Goal: Communication & Community: Connect with others

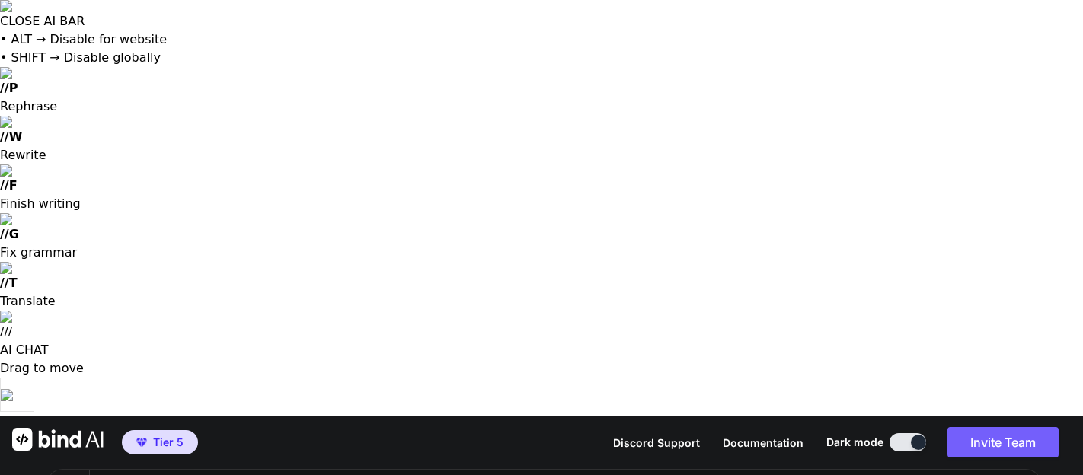
type textarea "x"
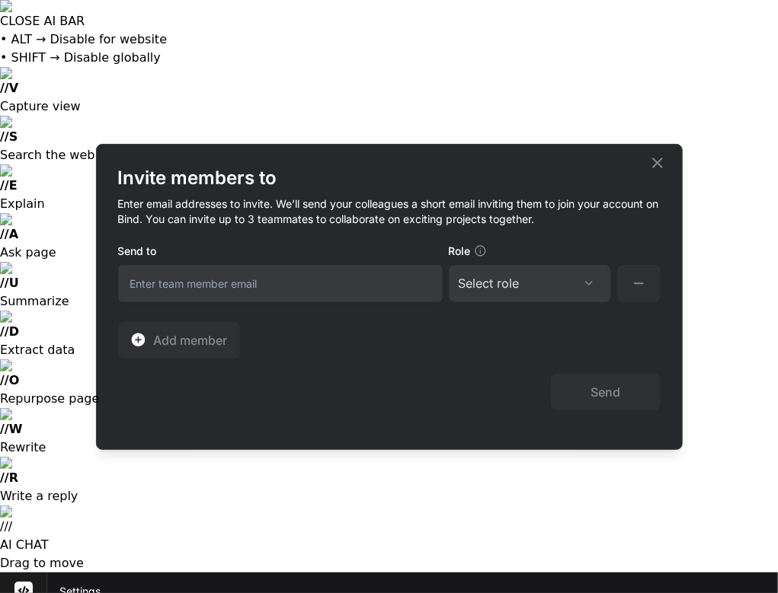
click at [213, 283] on input "email" at bounding box center [280, 283] width 324 height 37
click at [235, 282] on input "ricardoricardocejajr.com" at bounding box center [280, 283] width 324 height 37
click at [306, 402] on div "Send" at bounding box center [389, 385] width 542 height 52
click at [307, 280] on input "jrbuyshouses@gmx.com.com" at bounding box center [280, 283] width 324 height 37
type input "[EMAIL_ADDRESS][DOMAIN_NAME]"
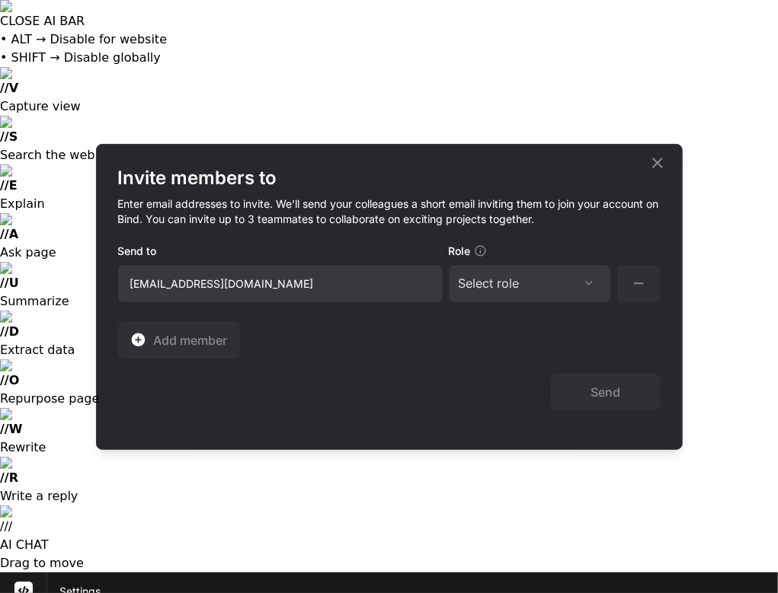
click at [520, 284] on div "Select role" at bounding box center [529, 283] width 142 height 18
click at [495, 380] on div "Collaborator" at bounding box center [508, 384] width 61 height 15
click at [596, 395] on button "Send" at bounding box center [606, 392] width 110 height 37
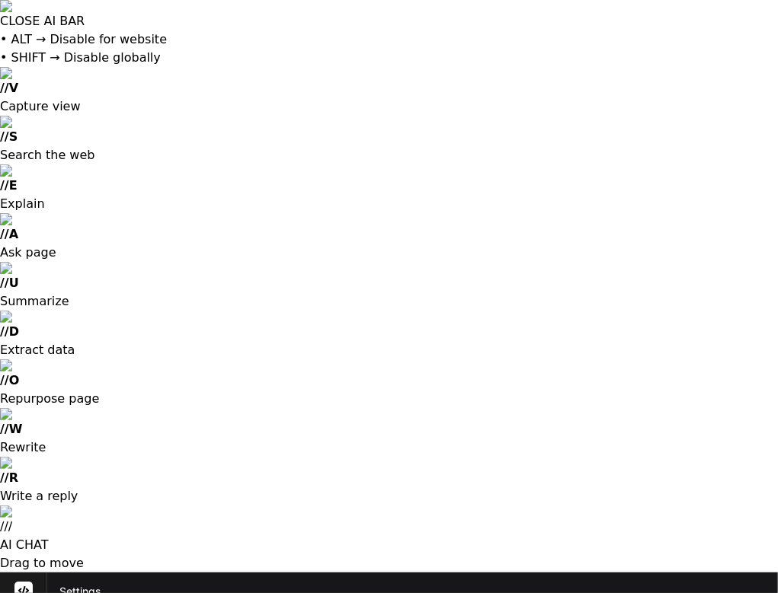
click at [24, 582] on rect at bounding box center [23, 591] width 18 height 18
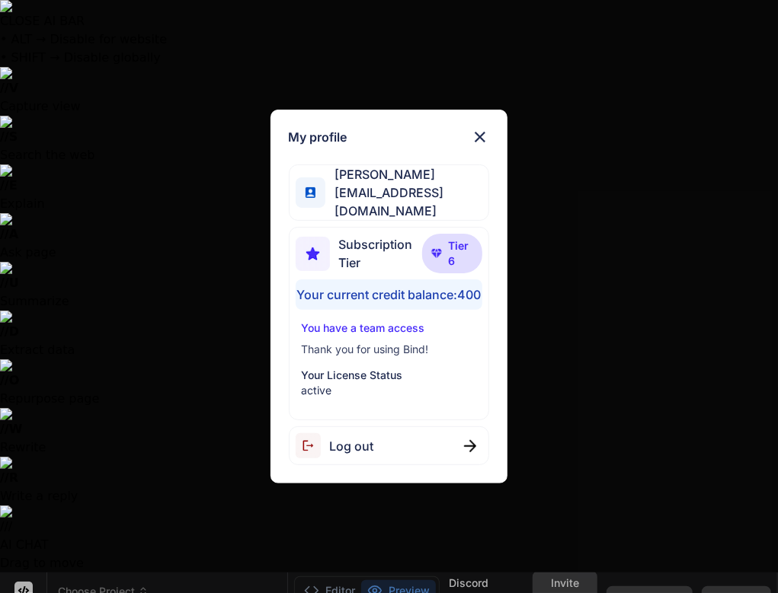
click at [184, 301] on div "My profile Ricardo Ceja Jr ricardoceja97@gmail.com Subscription Tier Tier 6 You…" at bounding box center [389, 296] width 778 height 593
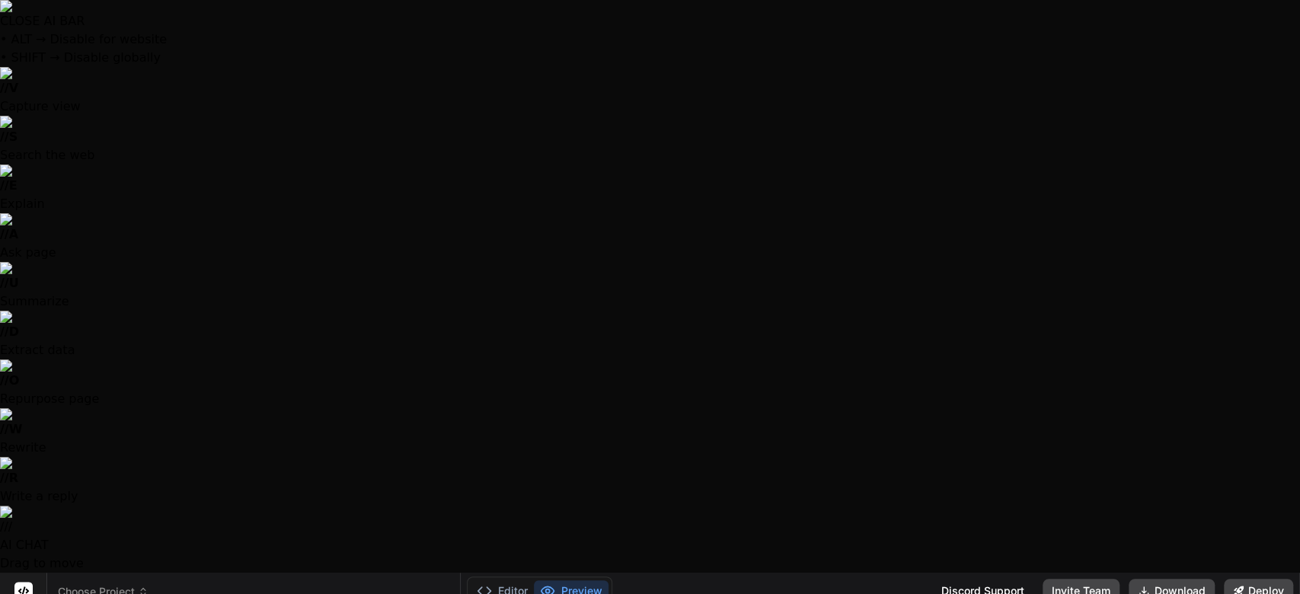
click at [84, 584] on span "Choose Project" at bounding box center [103, 591] width 91 height 15
click at [91, 20] on div at bounding box center [650, 297] width 1300 height 594
click at [23, 586] on icon at bounding box center [23, 590] width 11 height 9
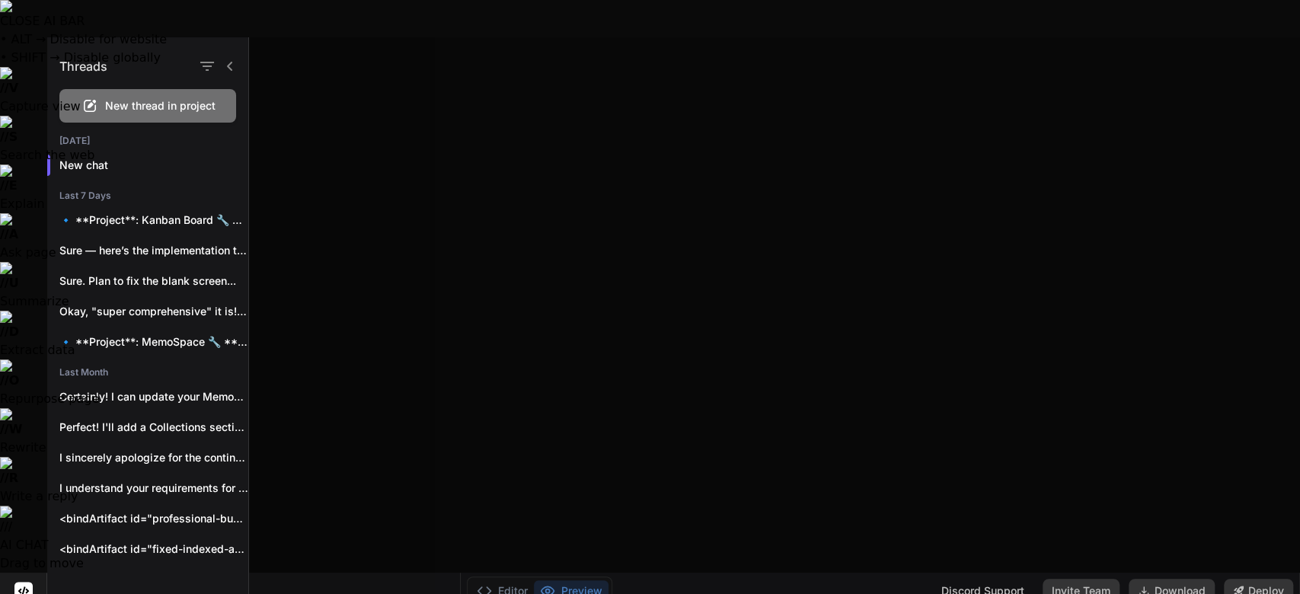
click at [386, 187] on div at bounding box center [774, 315] width 1051 height 557
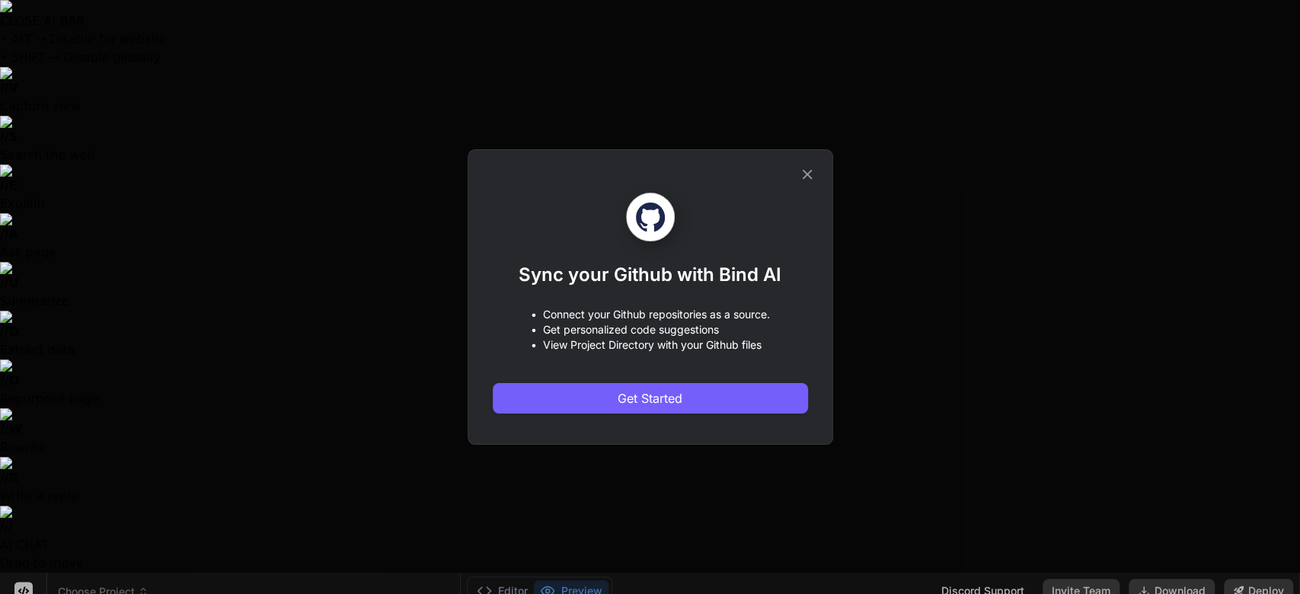
click at [18, 123] on div "Sync your Github with Bind AI • Connect your Github repositories as a source. •…" at bounding box center [650, 297] width 1300 height 594
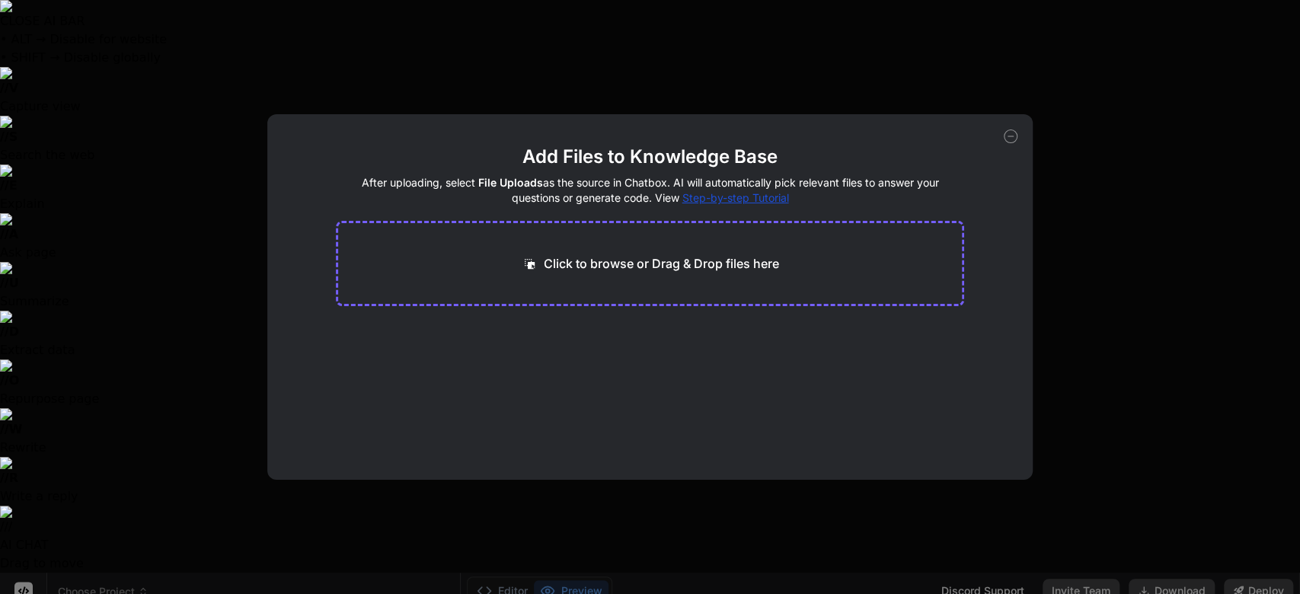
click at [97, 132] on div "Add Files to Knowledge Base After uploading, select File Uploads as the source …" at bounding box center [650, 297] width 1300 height 594
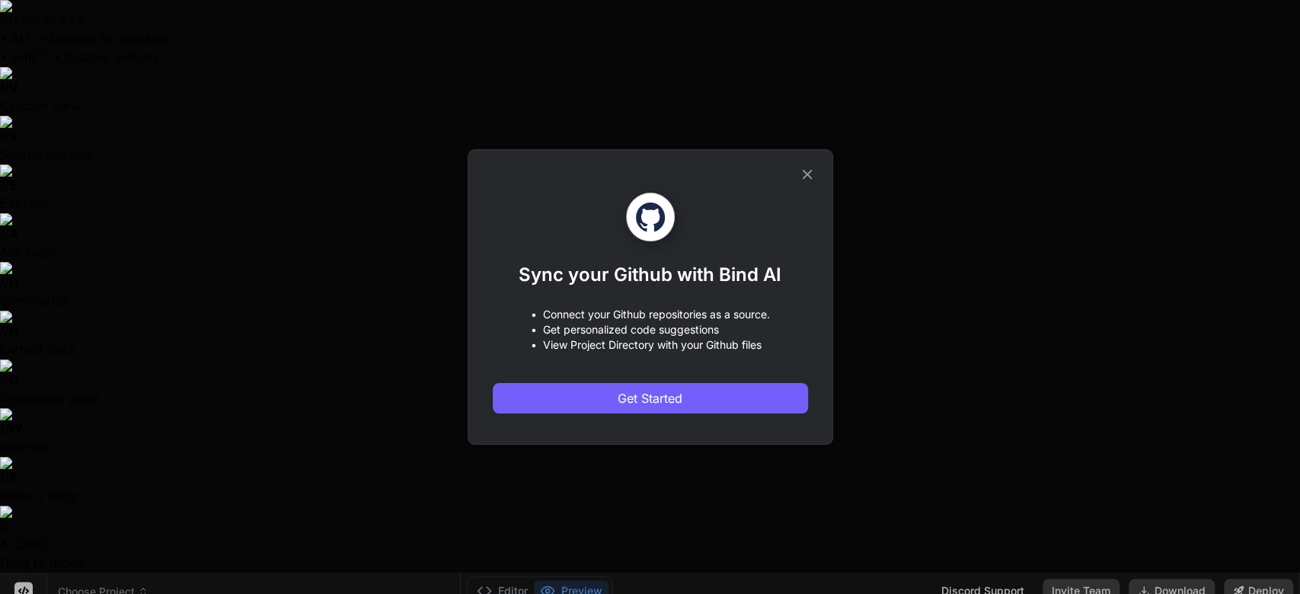
click at [18, 228] on div "Sync your Github with Bind AI • Connect your Github repositories as a source. •…" at bounding box center [650, 297] width 1300 height 594
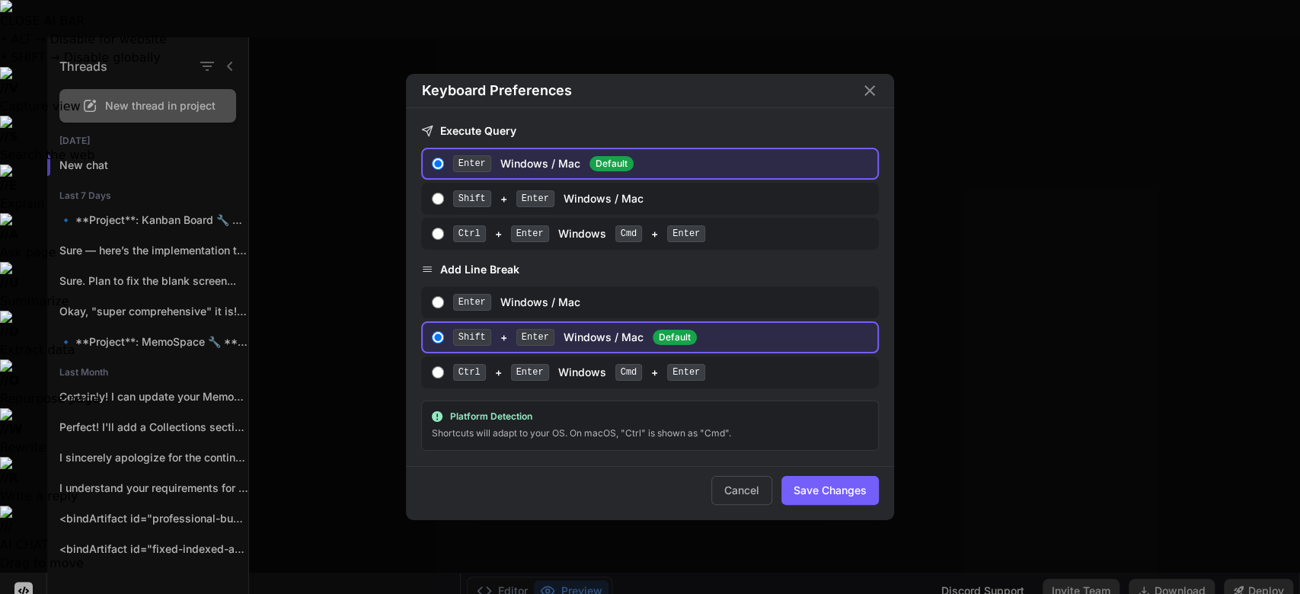
click at [19, 419] on div "Keyboard Preferences Execute Query Enter Windows / Mac Default Shift + Enter Wi…" at bounding box center [650, 297] width 1300 height 594
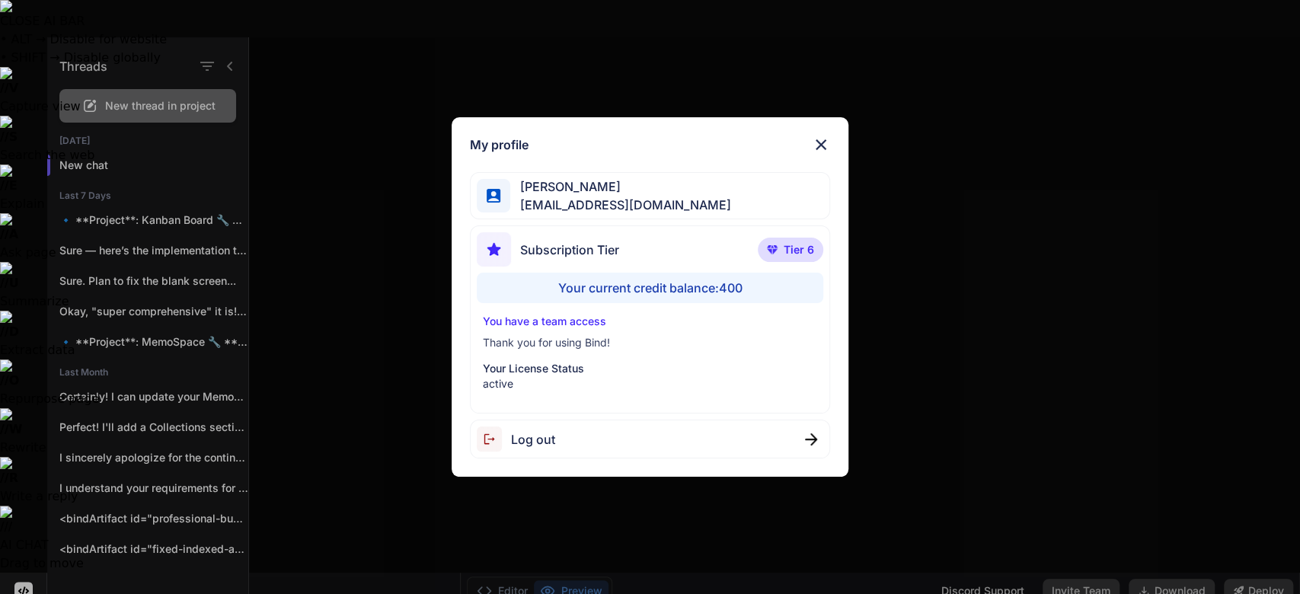
click at [532, 269] on div "Subscription Tier Tier 6" at bounding box center [650, 252] width 347 height 40
click at [402, 219] on div "My profile Ricardo Ceja Jr ricardoceja97@gmail.com Subscription Tier Tier 6 You…" at bounding box center [650, 297] width 1300 height 594
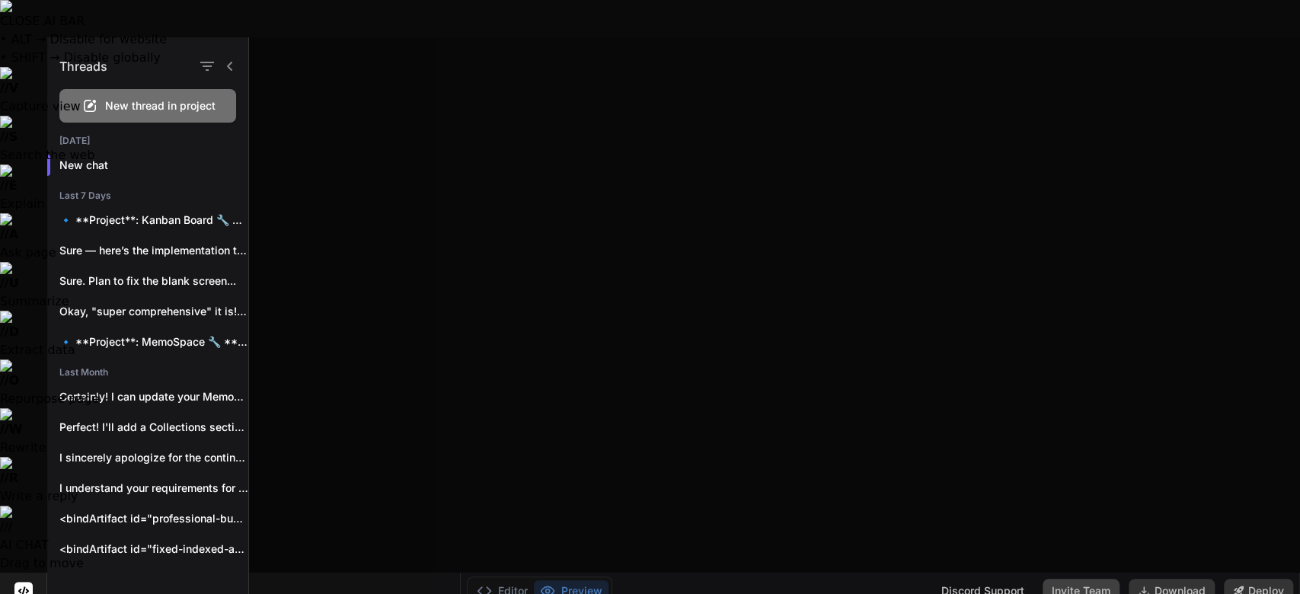
click at [777, 579] on button "Invite Team" at bounding box center [1081, 591] width 77 height 24
click at [475, 416] on div at bounding box center [774, 315] width 1051 height 557
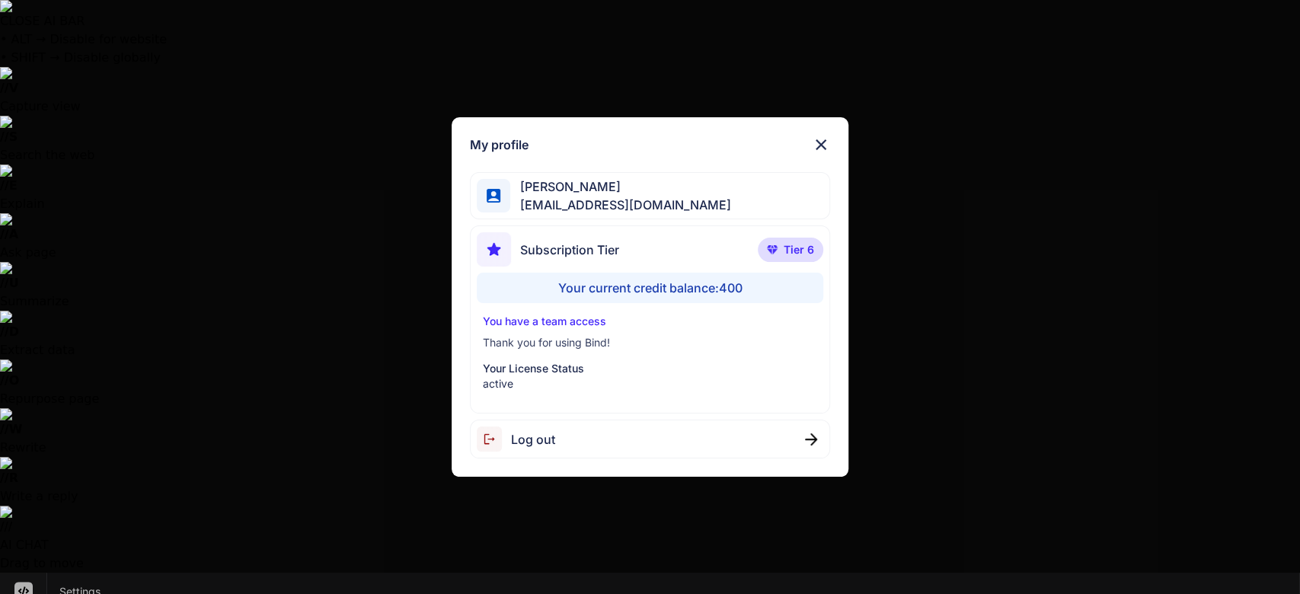
click at [525, 438] on span "Log out" at bounding box center [533, 439] width 44 height 18
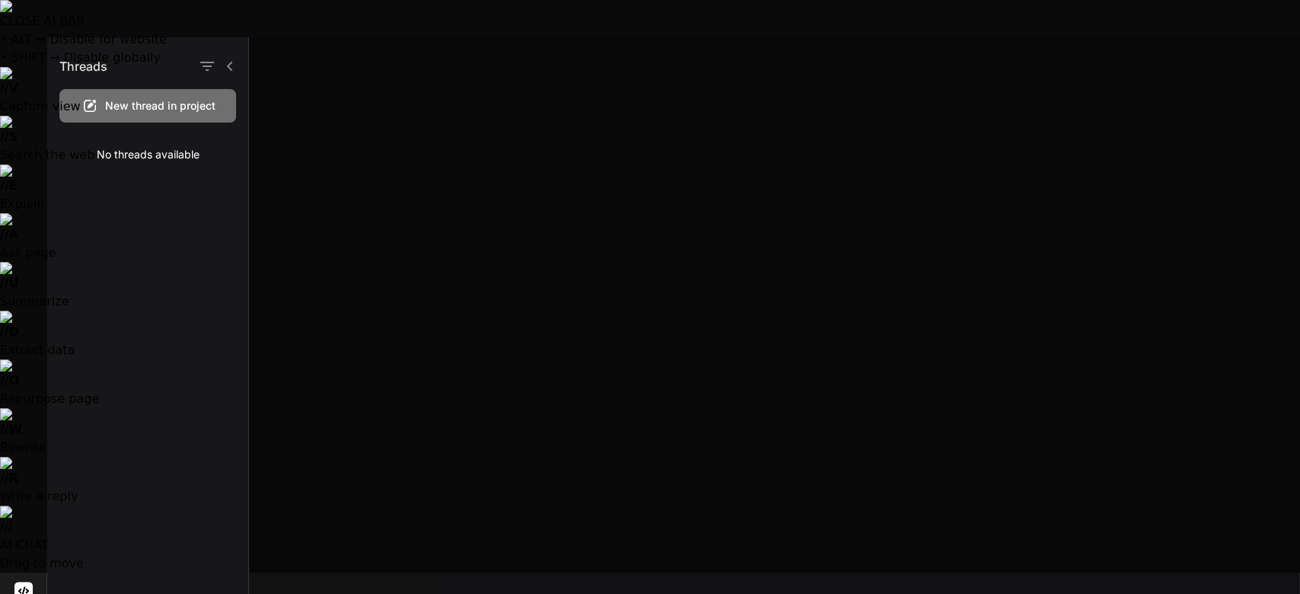
click at [458, 332] on div at bounding box center [774, 315] width 1051 height 557
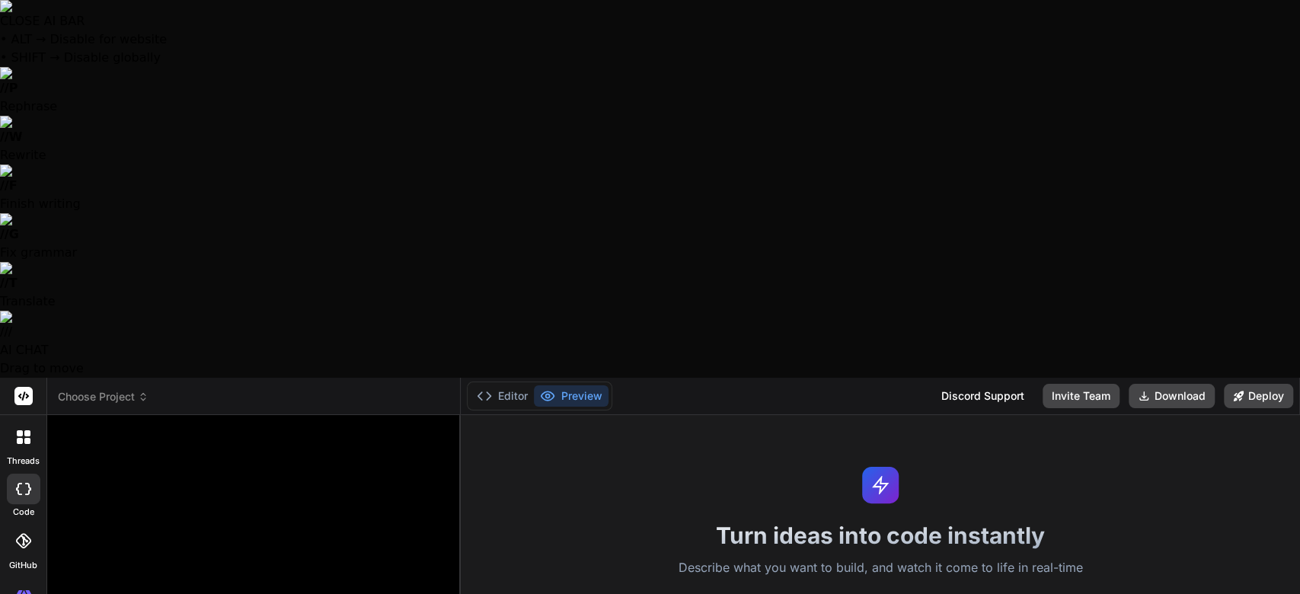
click at [25, 455] on label "threads" at bounding box center [23, 461] width 33 height 13
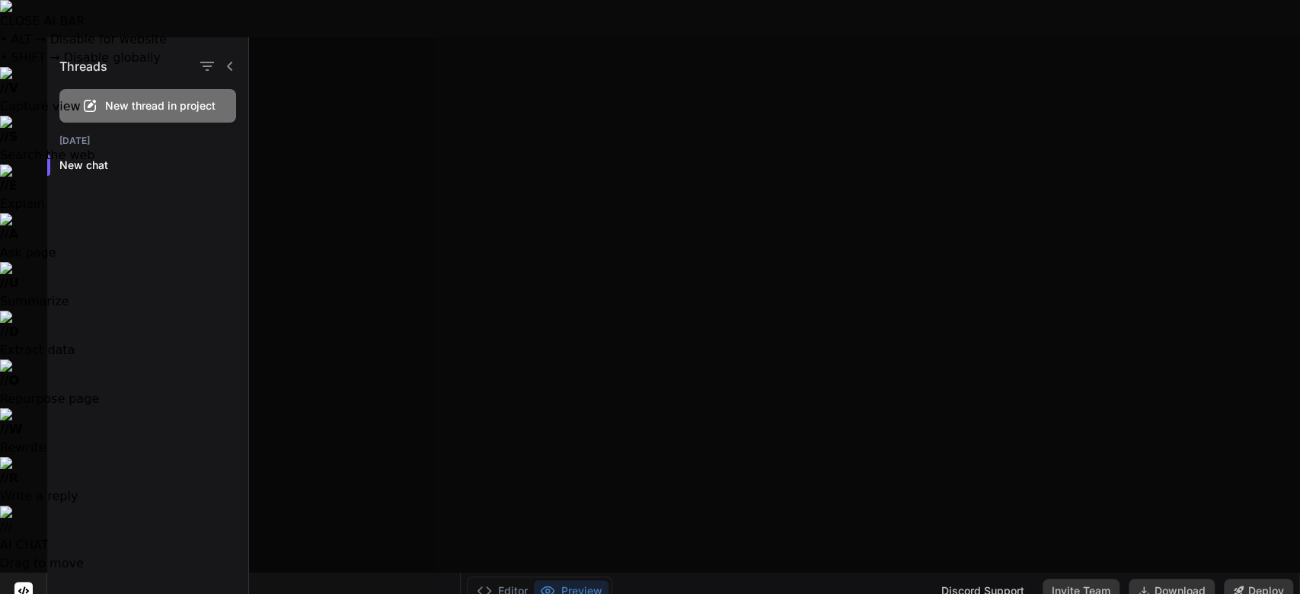
click at [93, 240] on div "Threads New thread in project Today New chat" at bounding box center [148, 315] width 202 height 557
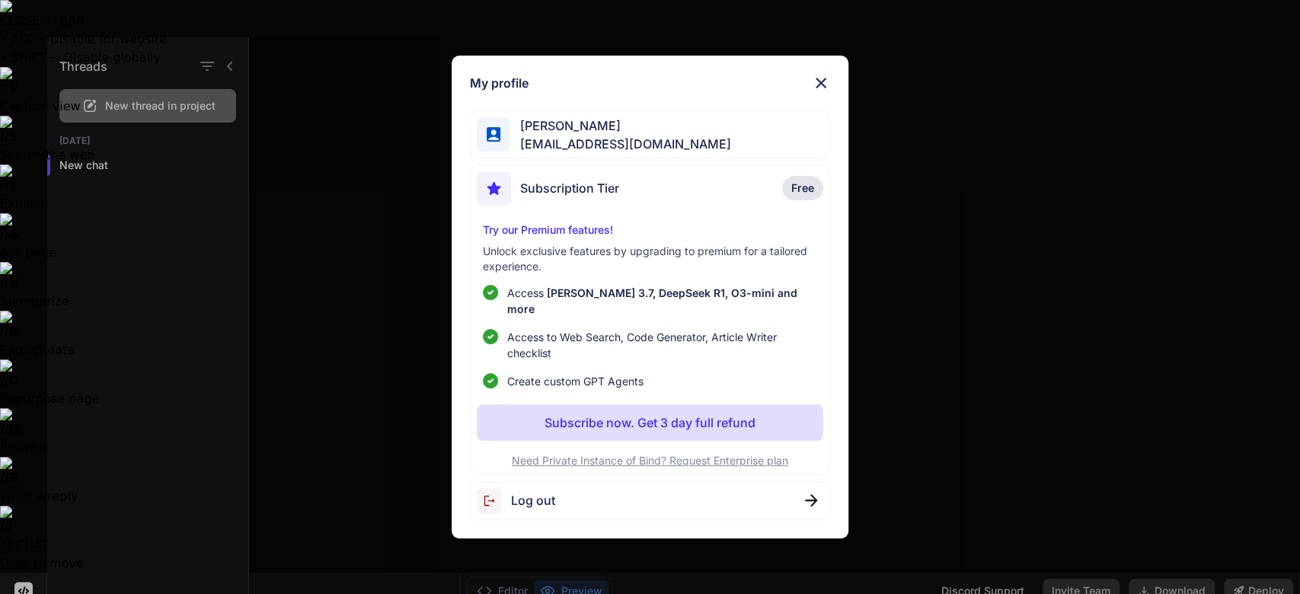
click at [777, 84] on img at bounding box center [821, 83] width 18 height 18
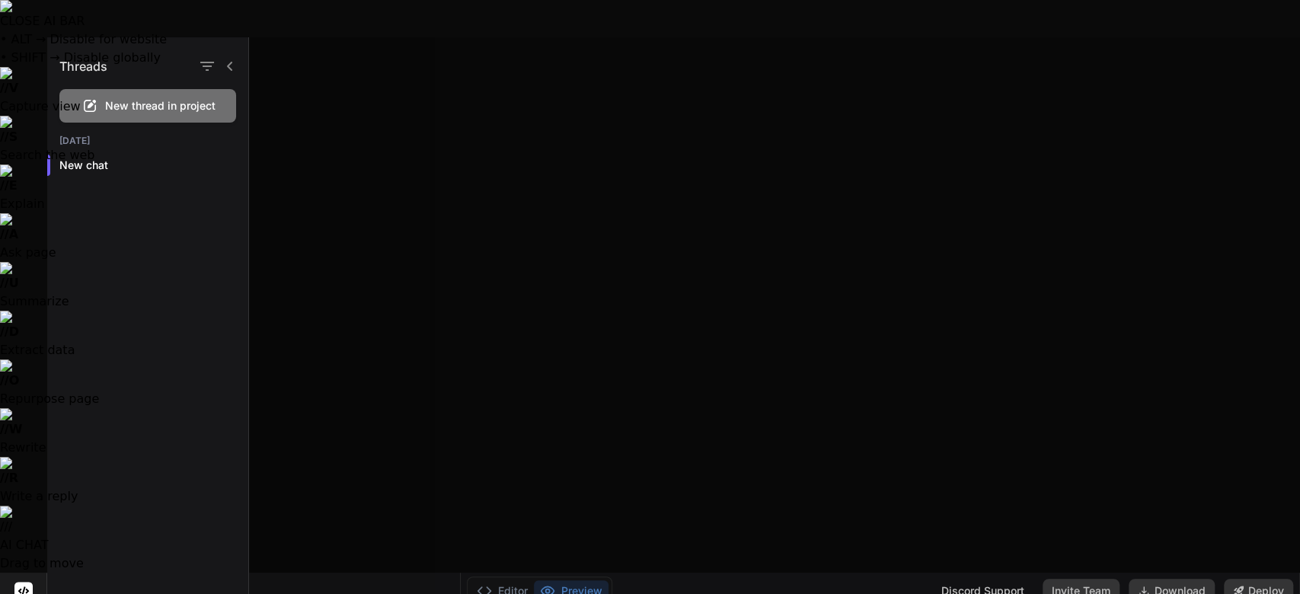
click at [233, 62] on icon at bounding box center [230, 66] width 12 height 12
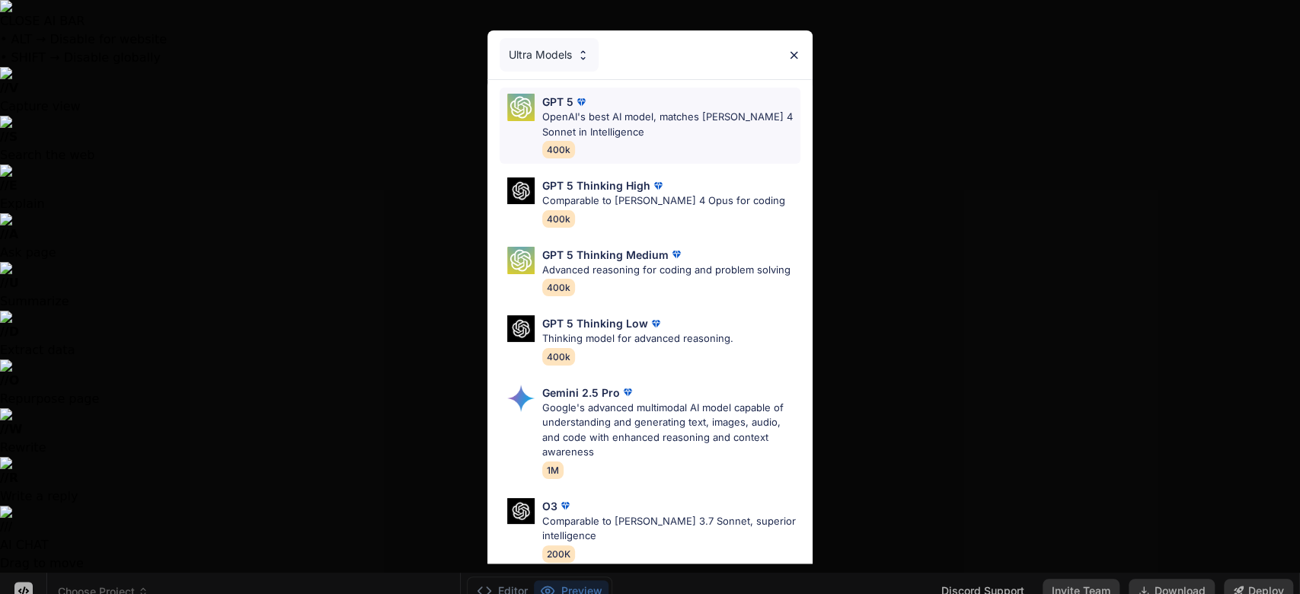
click at [591, 118] on p "OpenAI's best AI model, matches Claude 4 Sonnet in Intelligence" at bounding box center [671, 125] width 258 height 30
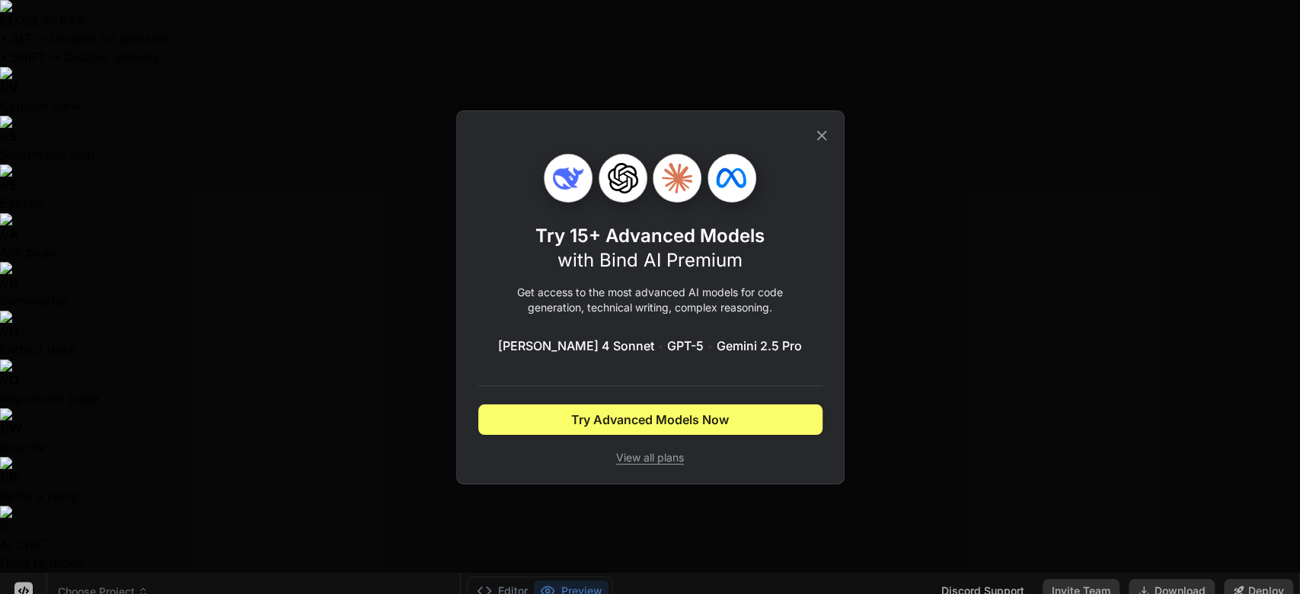
click at [777, 137] on icon at bounding box center [821, 135] width 10 height 10
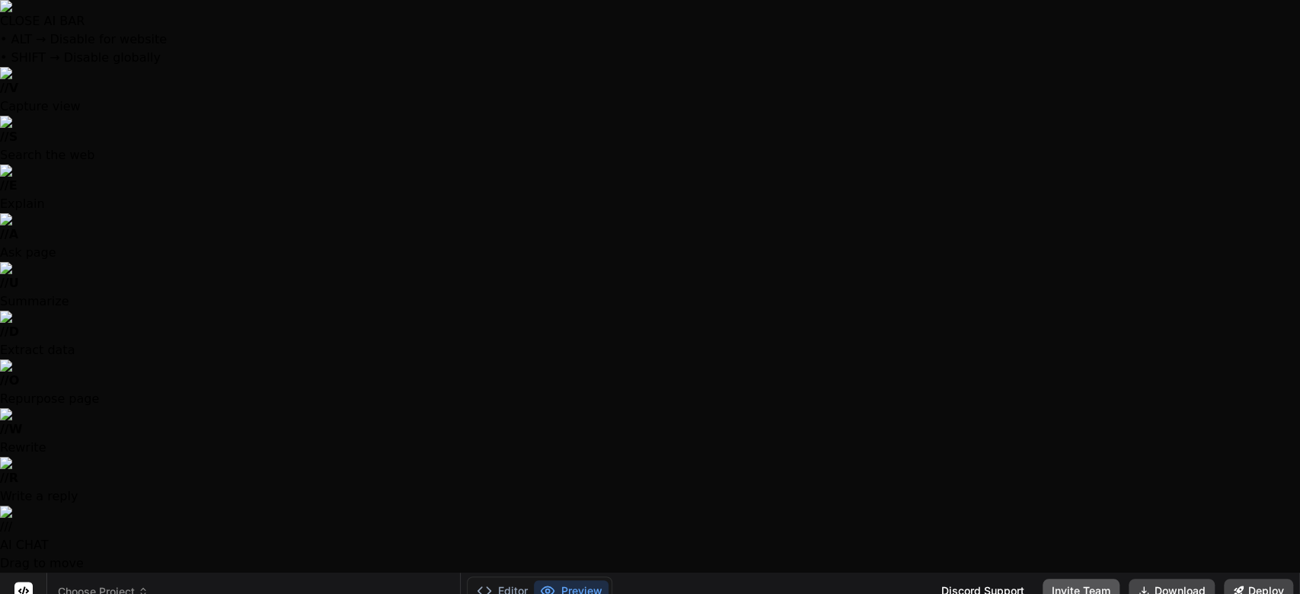
click at [777, 579] on button "Invite Team" at bounding box center [1081, 591] width 77 height 24
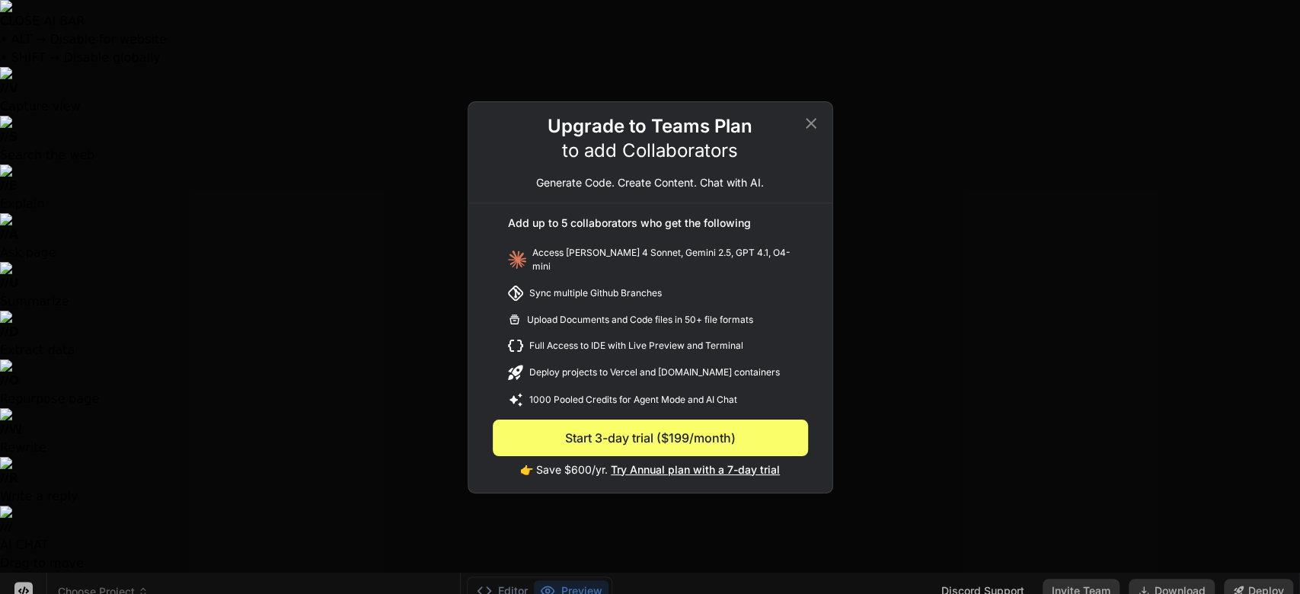
click at [193, 240] on div "Upgrade to Teams Plan to add Collaborators Generate Code. Create Content. Chat …" at bounding box center [650, 297] width 1300 height 594
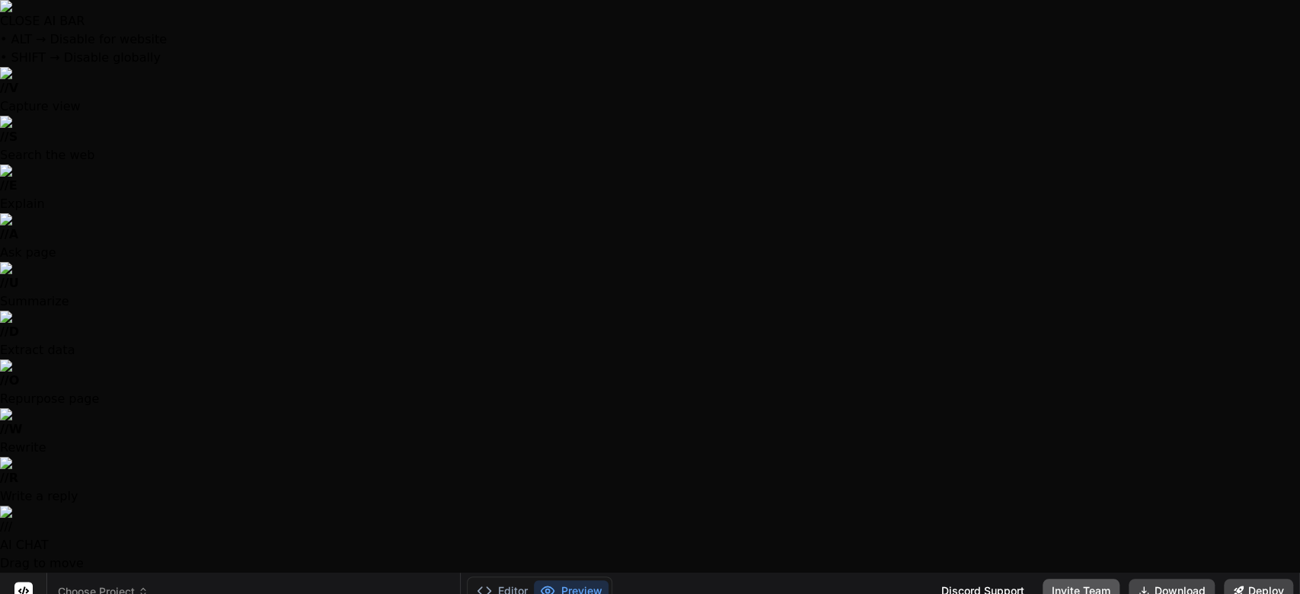
click at [777, 579] on button "Invite Team" at bounding box center [1081, 591] width 77 height 24
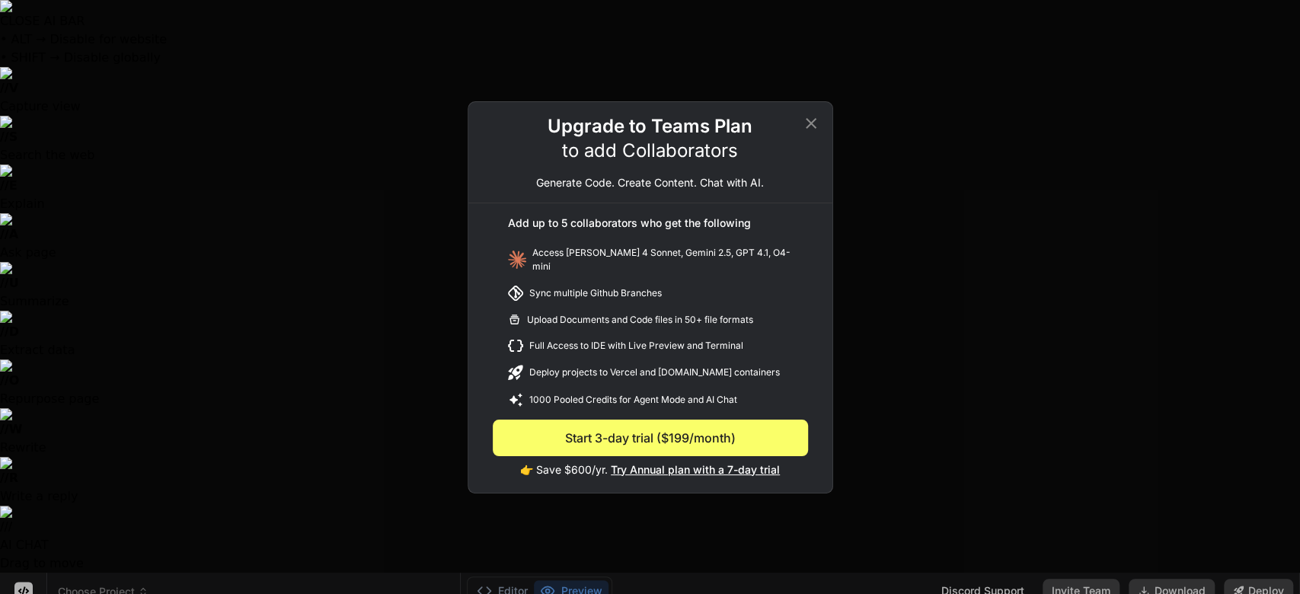
click at [274, 156] on div "Upgrade to Teams Plan to add Collaborators Generate Code. Create Content. Chat …" at bounding box center [650, 297] width 1300 height 594
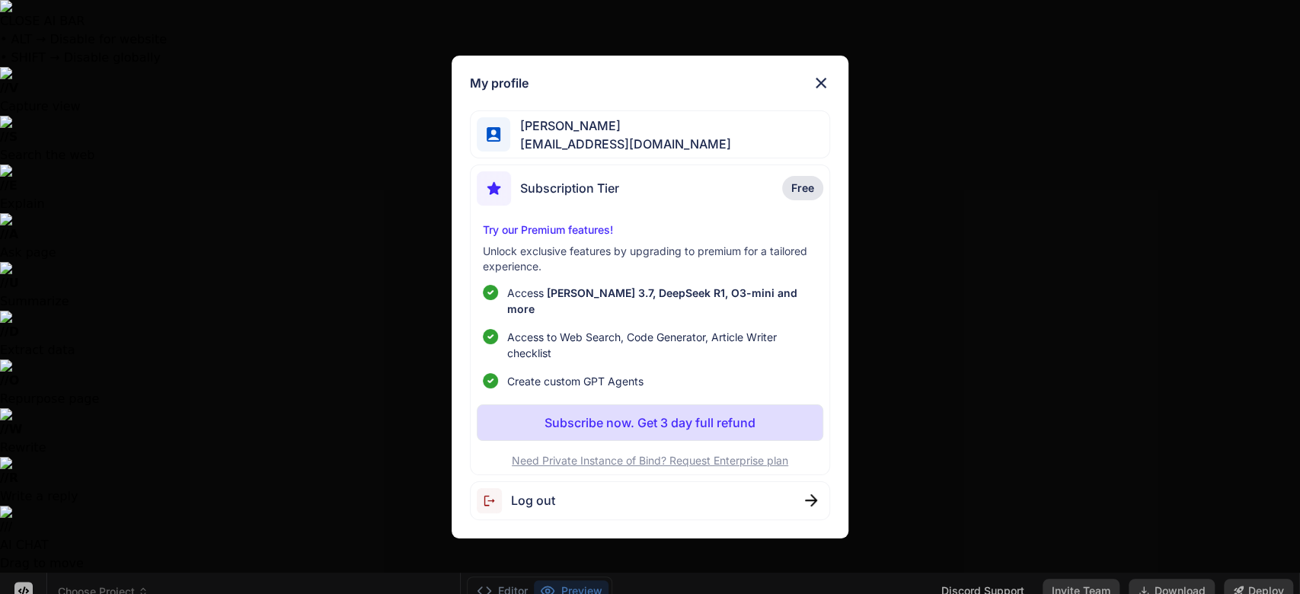
click at [542, 492] on span "Log out" at bounding box center [533, 500] width 44 height 18
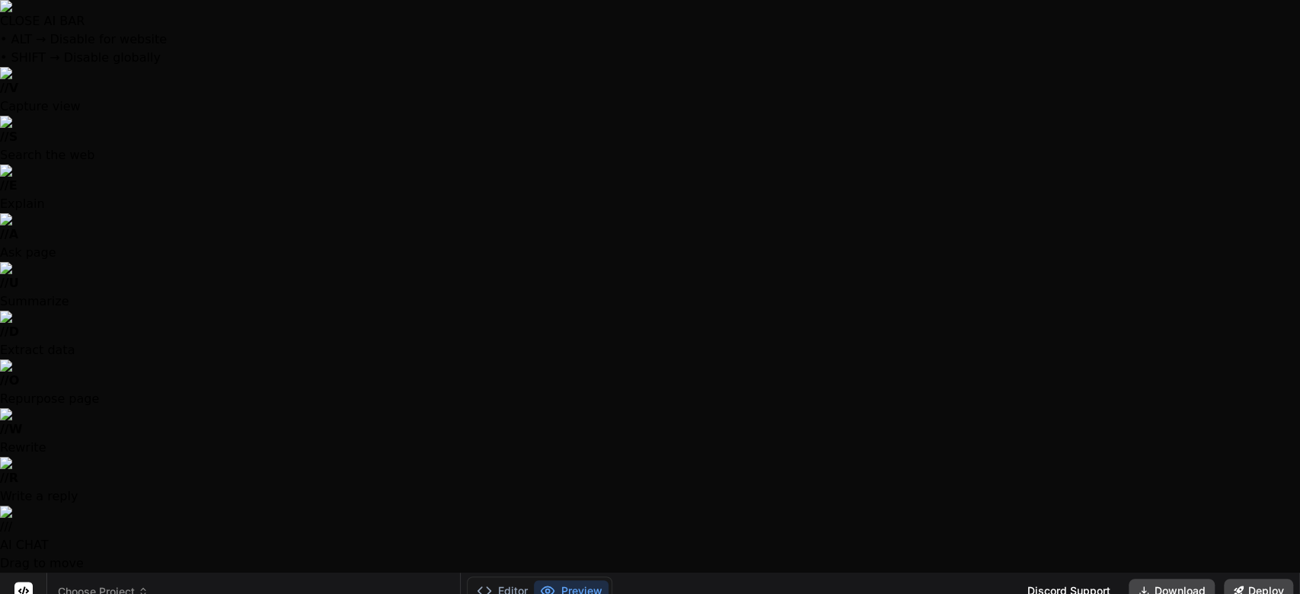
click at [777, 579] on button "Invite Team" at bounding box center [1081, 591] width 77 height 24
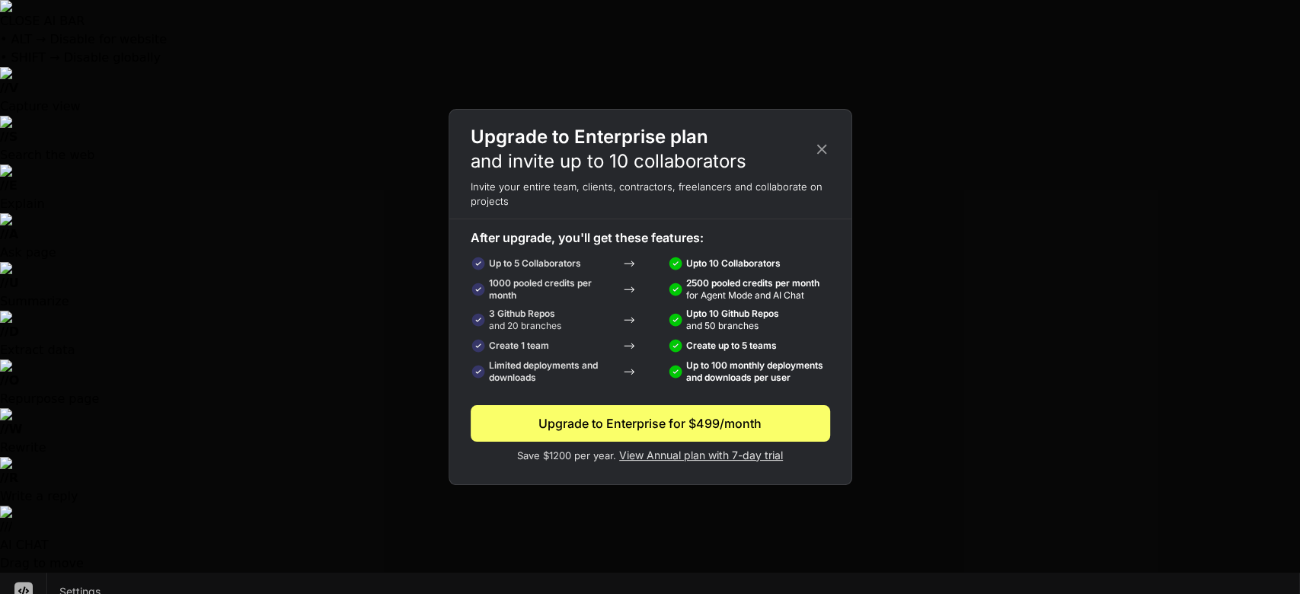
click at [403, 289] on div "Upgrade to Enterprise plan and invite up to 10 collaborators Invite your entire…" at bounding box center [650, 297] width 1300 height 594
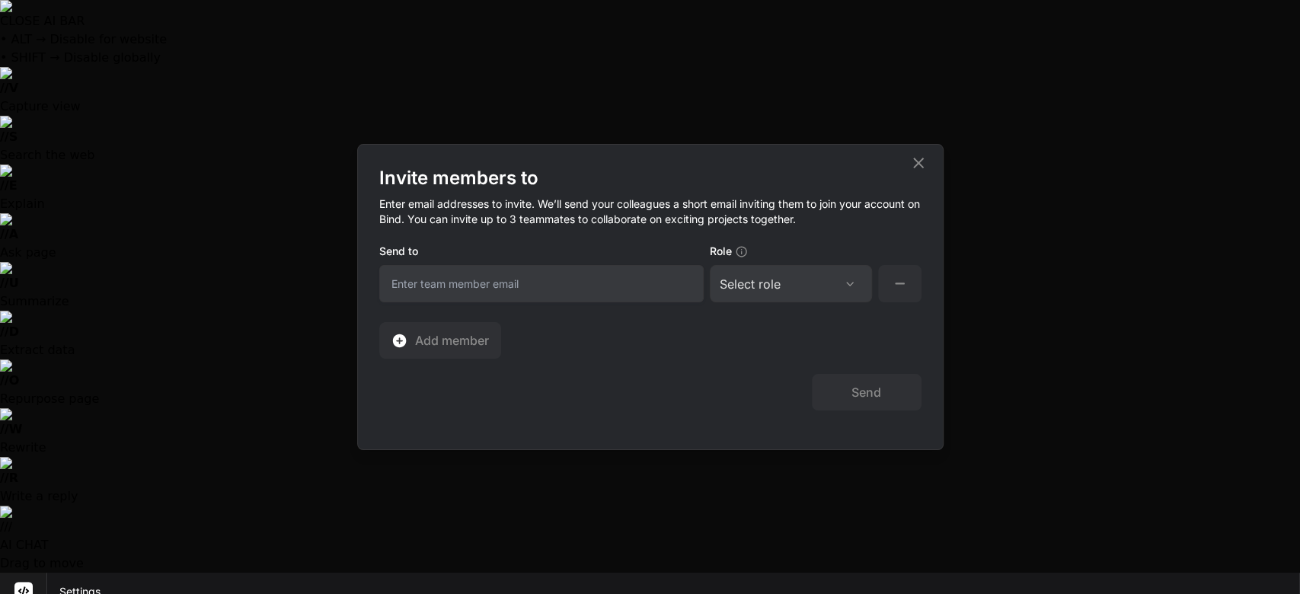
click at [575, 285] on input "email" at bounding box center [541, 283] width 324 height 37
click at [675, 76] on div "Invite members to Enter email addresses to invite. We’ll send your colleagues a…" at bounding box center [650, 297] width 1300 height 594
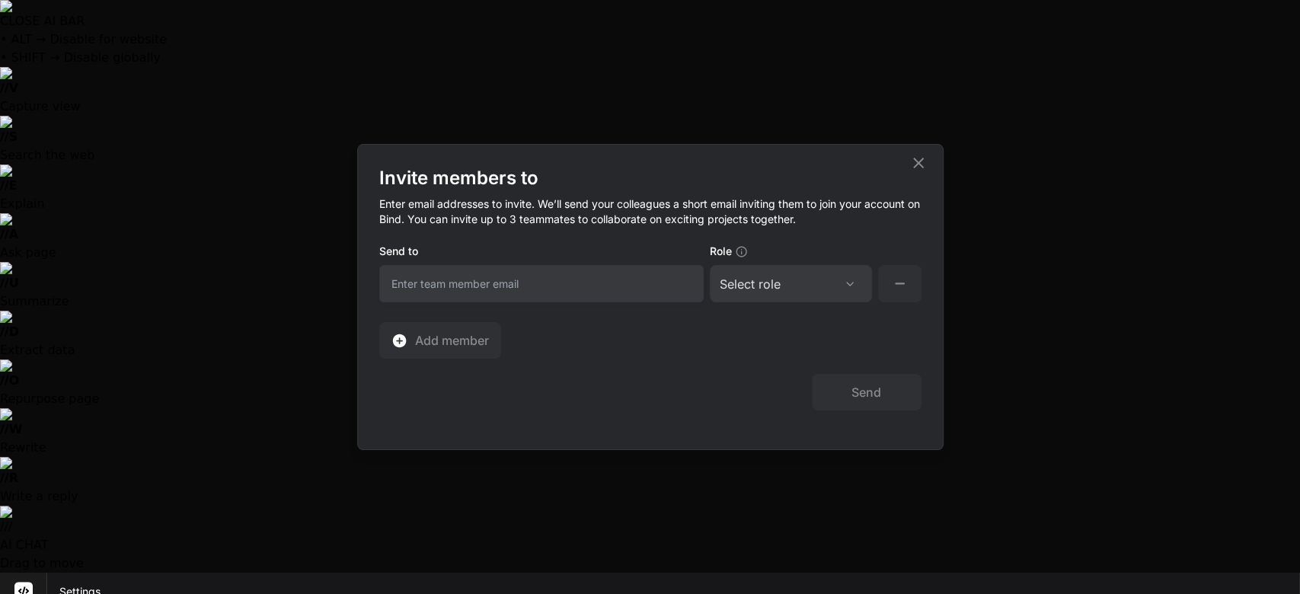
click at [500, 280] on input "email" at bounding box center [541, 283] width 324 height 37
type input "ricardo@ricardocejajr.com"
click at [777, 292] on div "Select role" at bounding box center [791, 284] width 142 height 18
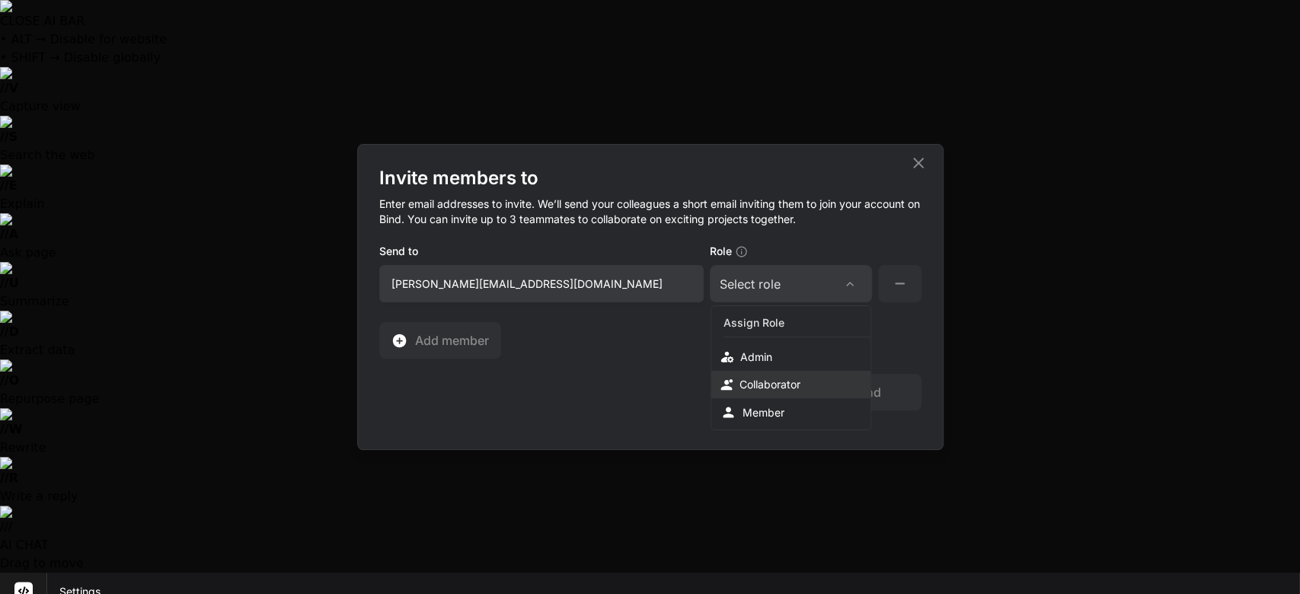
click at [768, 381] on div "Collaborator" at bounding box center [770, 384] width 61 height 15
click at [777, 393] on button "Send" at bounding box center [867, 392] width 110 height 37
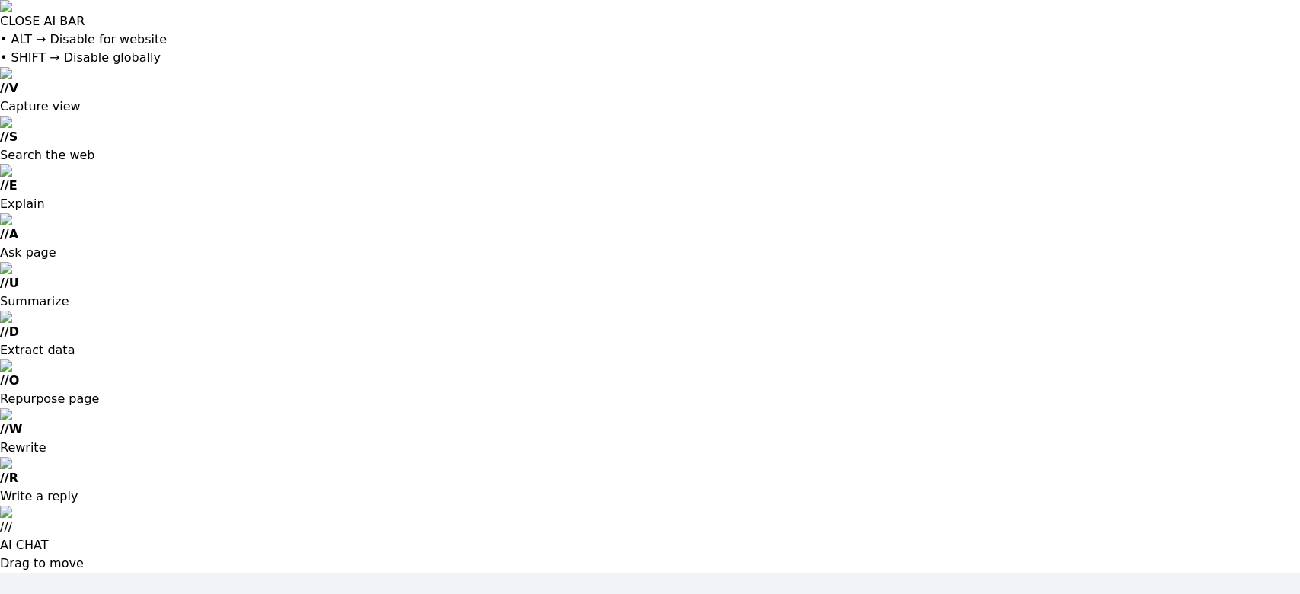
type input "[EMAIL_ADDRESS][DOMAIN_NAME]"
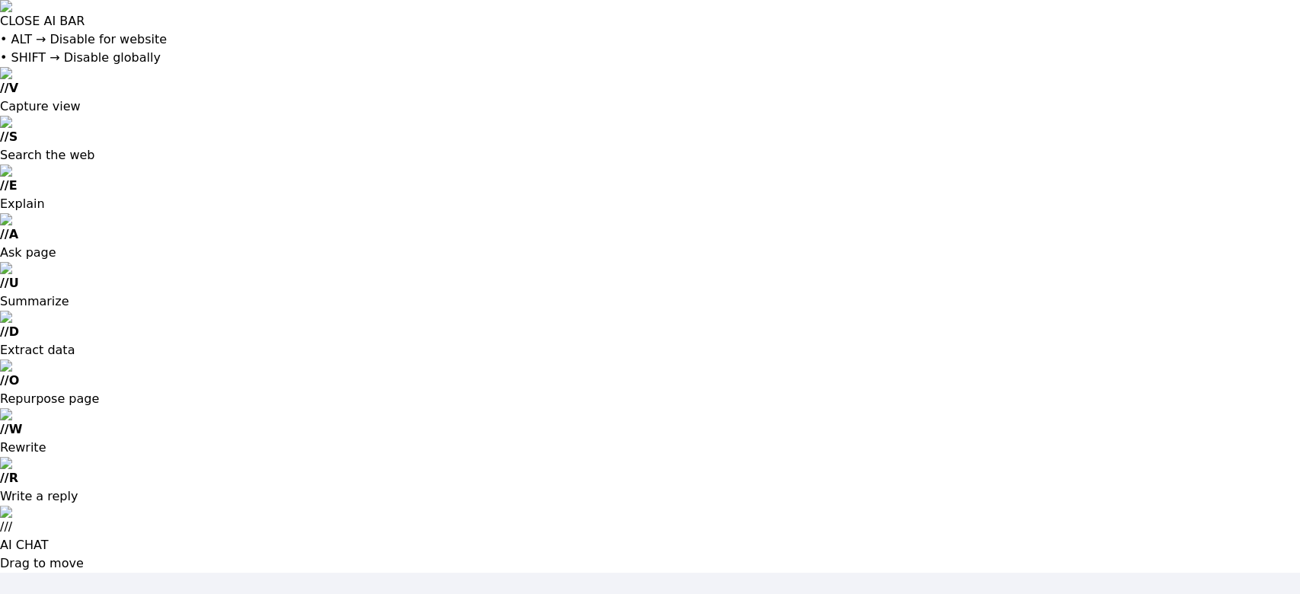
type input "[EMAIL_ADDRESS][DOMAIN_NAME]"
